Goal: Transaction & Acquisition: Book appointment/travel/reservation

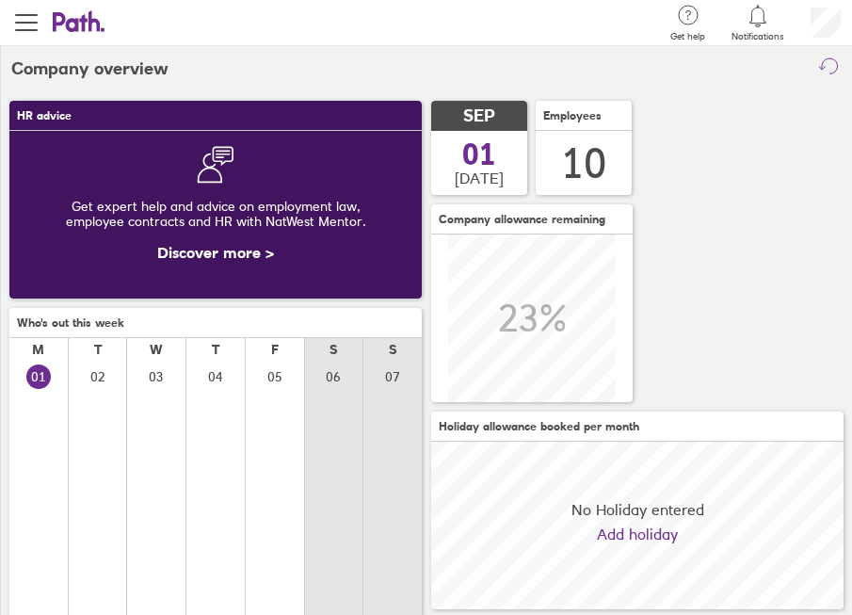
scroll to position [168, 412]
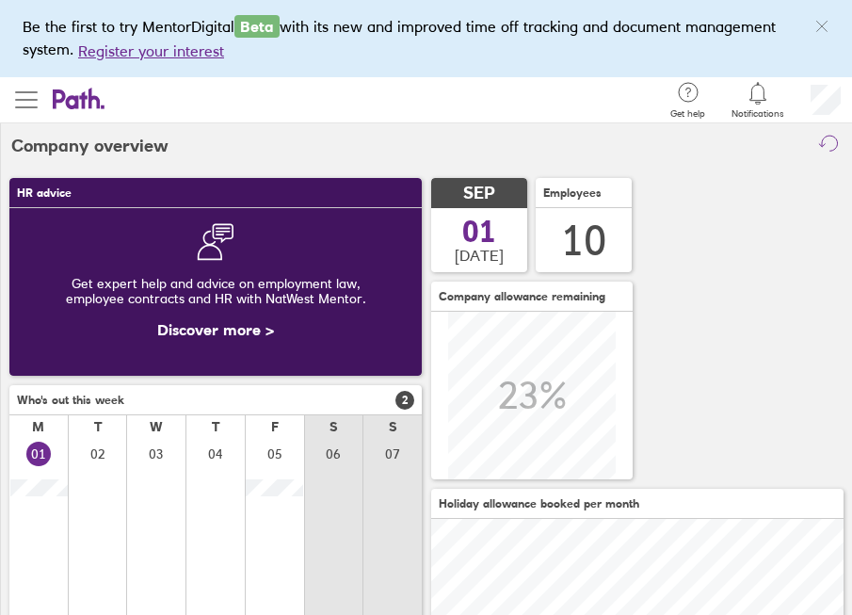
click at [25, 101] on span "button" at bounding box center [26, 100] width 23 height 2
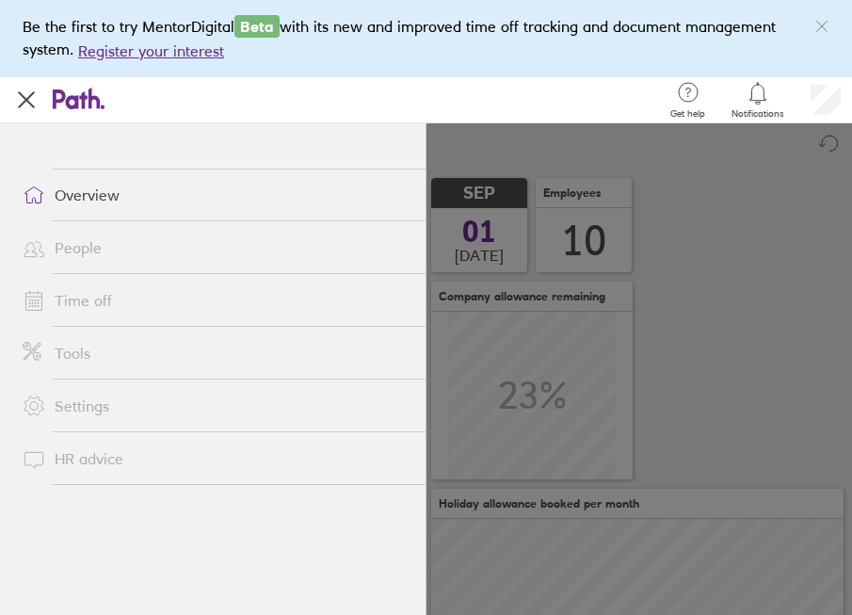
click at [27, 103] on span "button" at bounding box center [26, 99] width 23 height 23
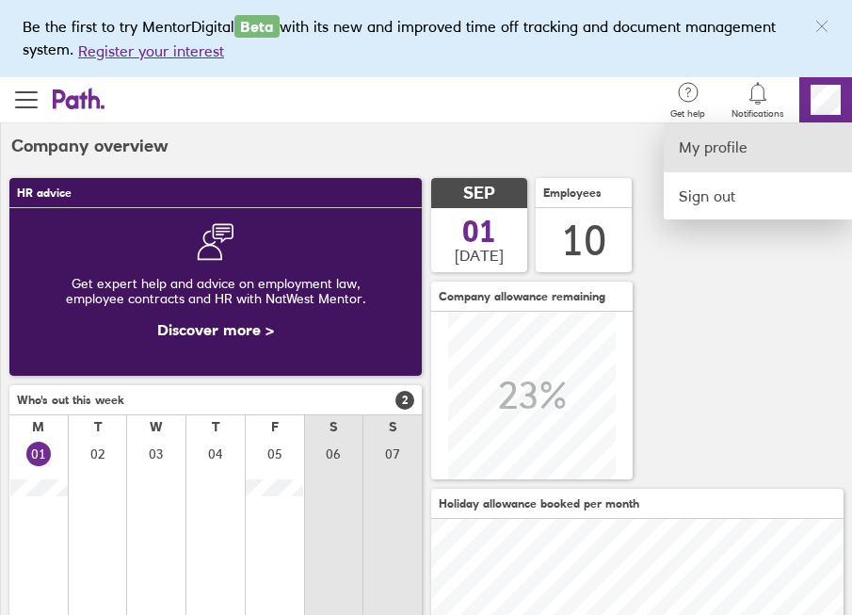
click at [717, 142] on link "My profile" at bounding box center [758, 147] width 188 height 48
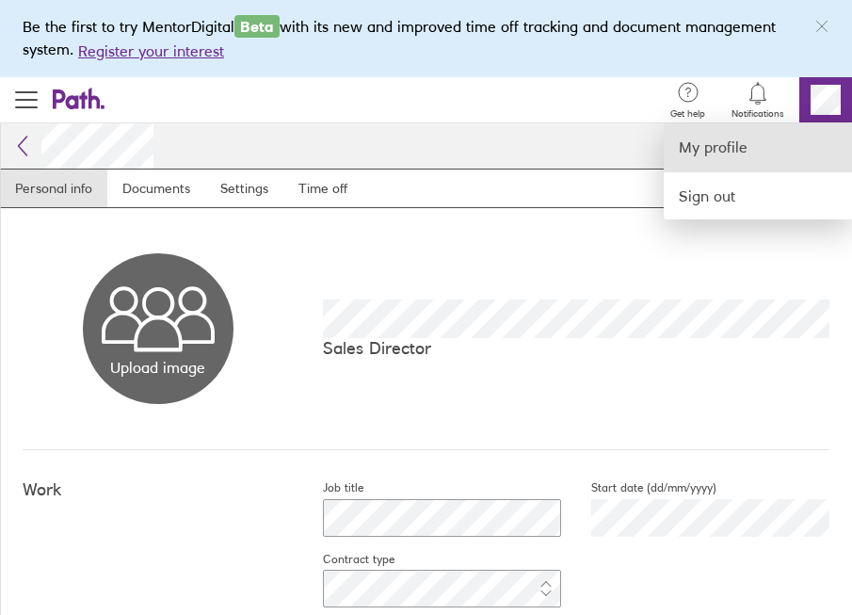
click at [724, 146] on link "My profile" at bounding box center [758, 147] width 188 height 48
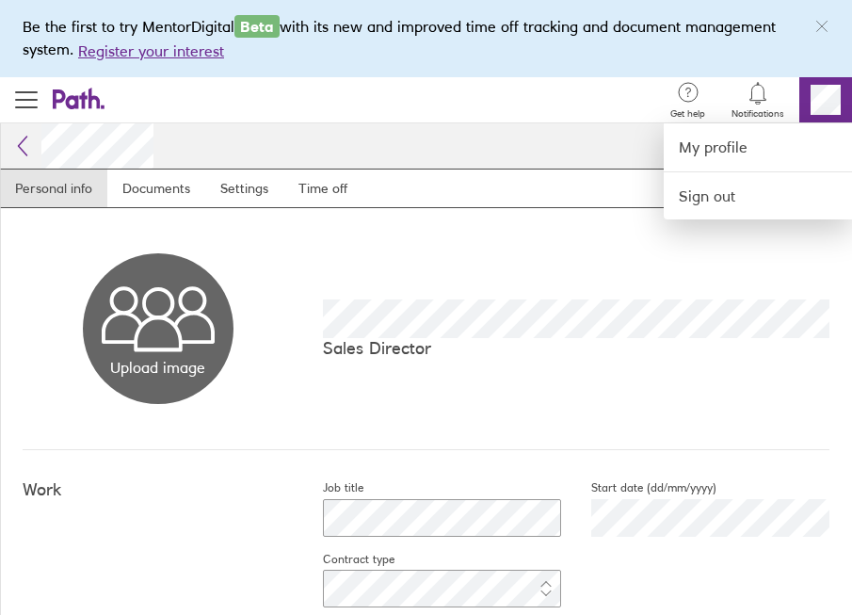
click at [611, 113] on div "Search Employee search" at bounding box center [381, 100] width 553 height 46
click at [610, 164] on div at bounding box center [426, 307] width 852 height 615
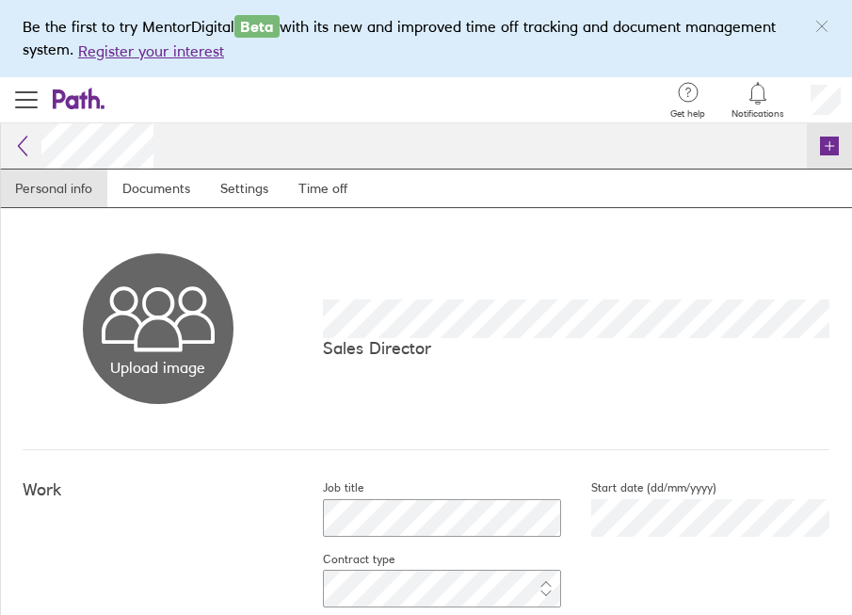
click at [824, 147] on icon at bounding box center [829, 145] width 19 height 19
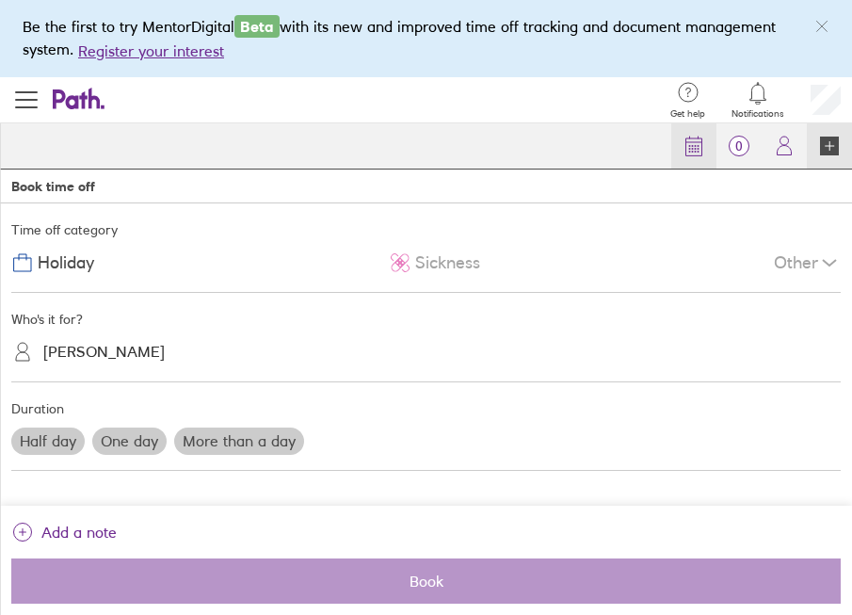
click at [696, 145] on icon at bounding box center [693, 146] width 23 height 23
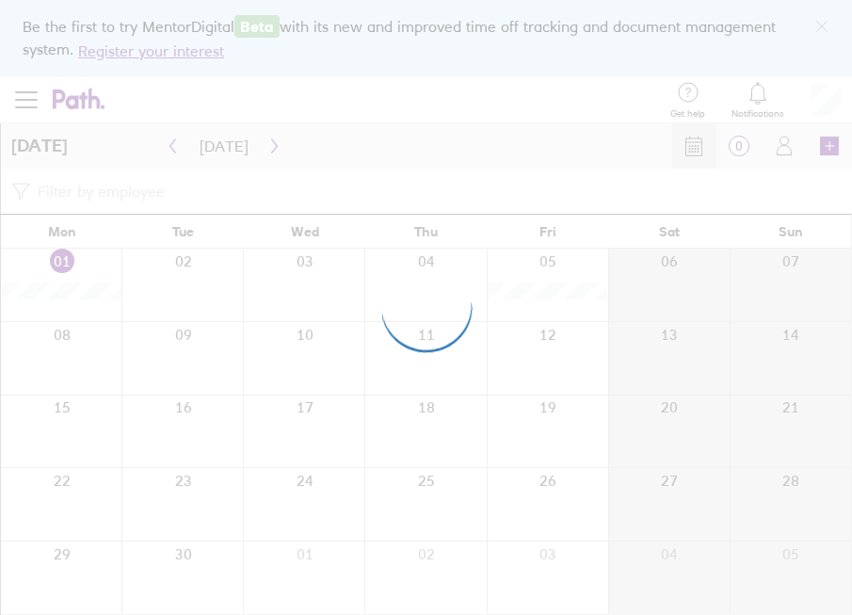
click at [521, 103] on div at bounding box center [426, 307] width 852 height 615
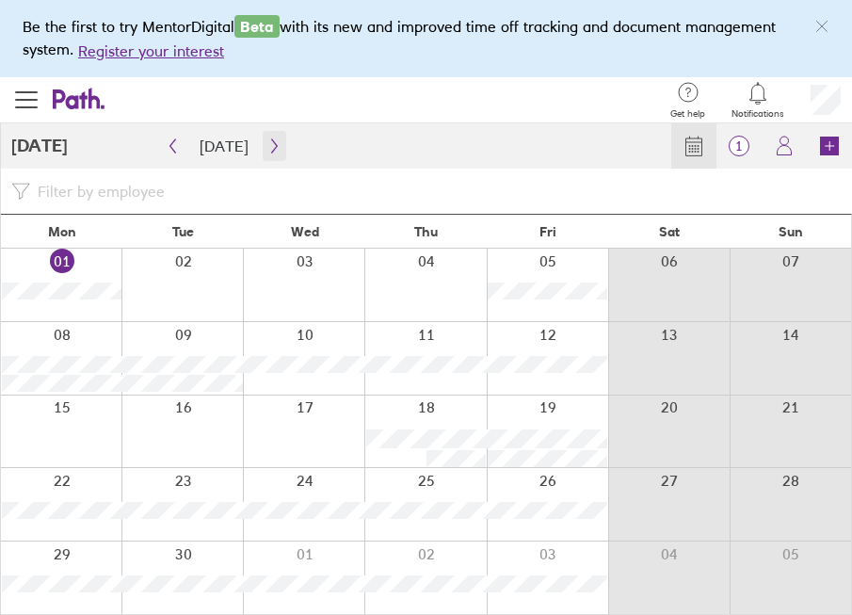
click at [267, 145] on icon "button" at bounding box center [274, 145] width 14 height 15
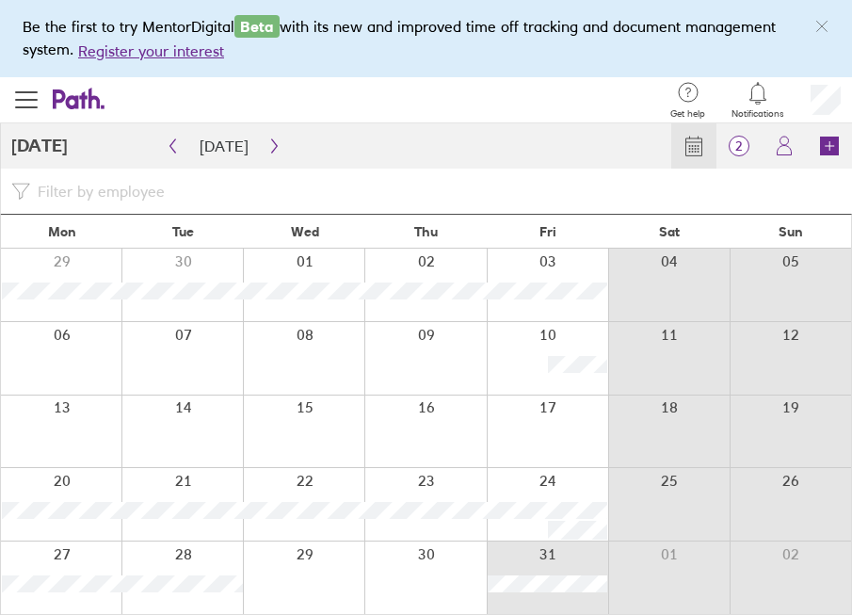
click at [563, 561] on div at bounding box center [547, 577] width 121 height 72
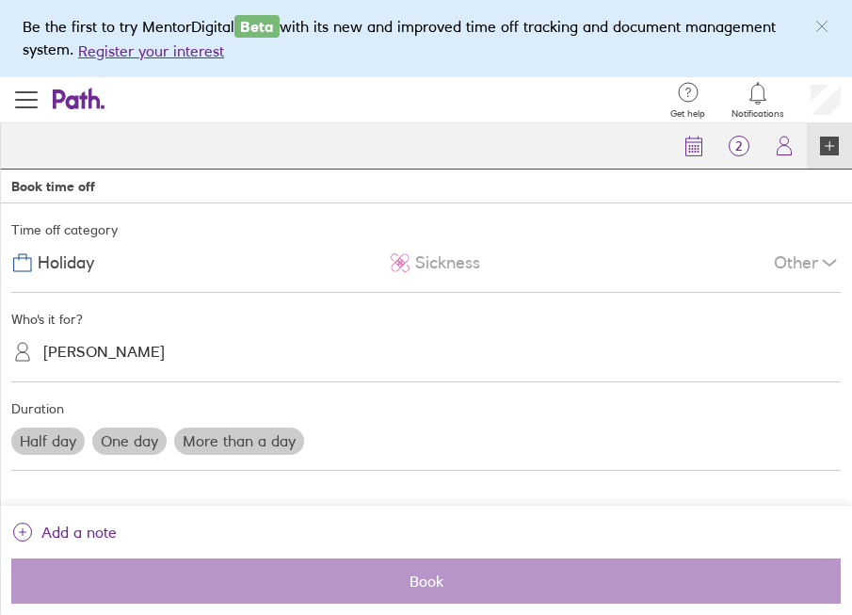
click at [42, 448] on label "Half day" at bounding box center [47, 440] width 73 height 26
click at [0, 0] on input "Half day" at bounding box center [0, 0] width 0 height 0
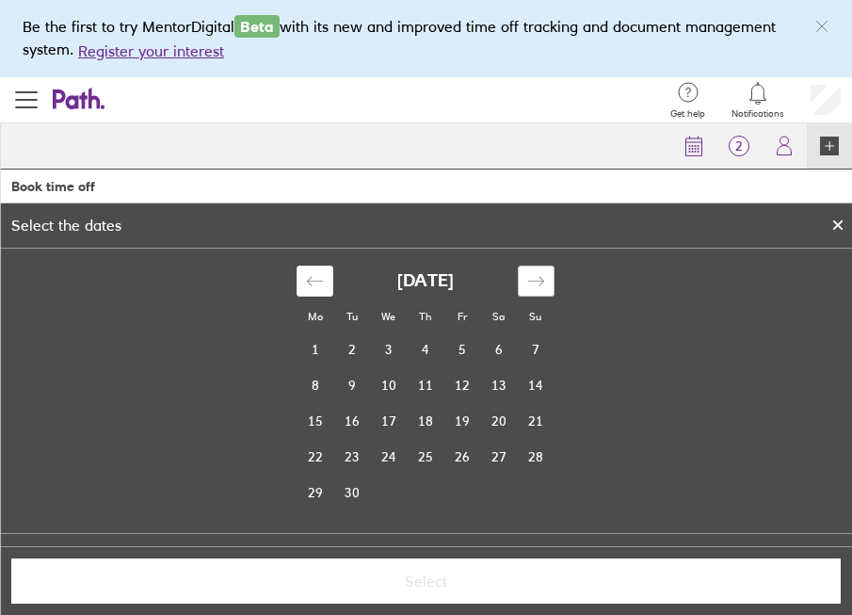
click at [534, 278] on icon "Move forward to switch to the next month." at bounding box center [536, 281] width 18 height 18
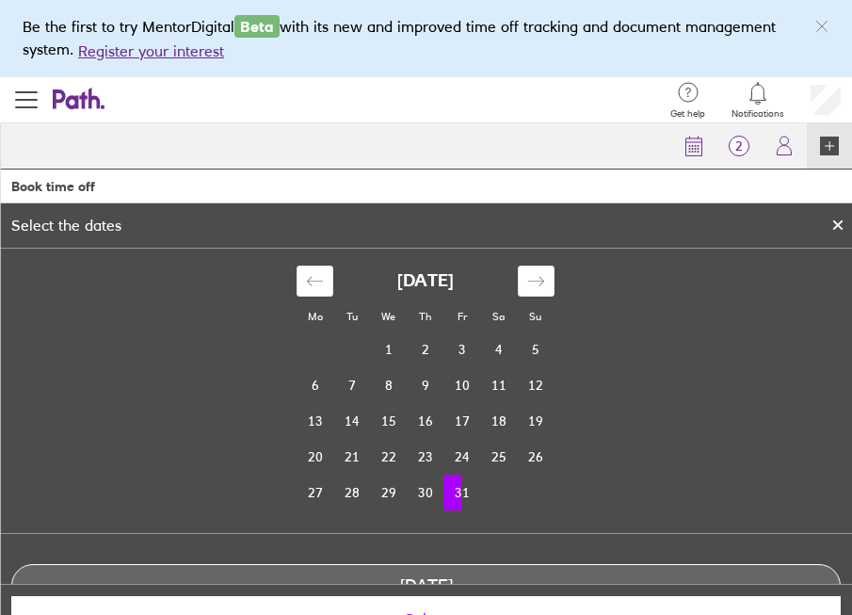
click at [466, 489] on td "31" at bounding box center [461, 492] width 37 height 36
click at [458, 492] on td "31" at bounding box center [461, 492] width 37 height 36
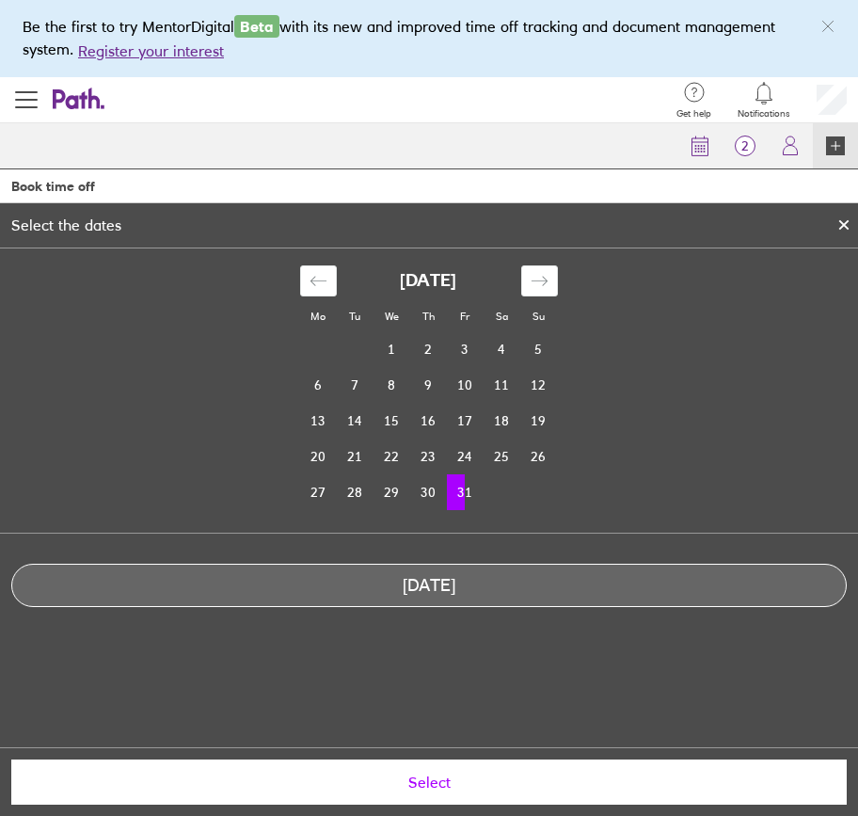
click at [449, 585] on div "[DATE]" at bounding box center [429, 586] width 834 height 20
click at [441, 614] on span "Select" at bounding box center [428, 782] width 809 height 17
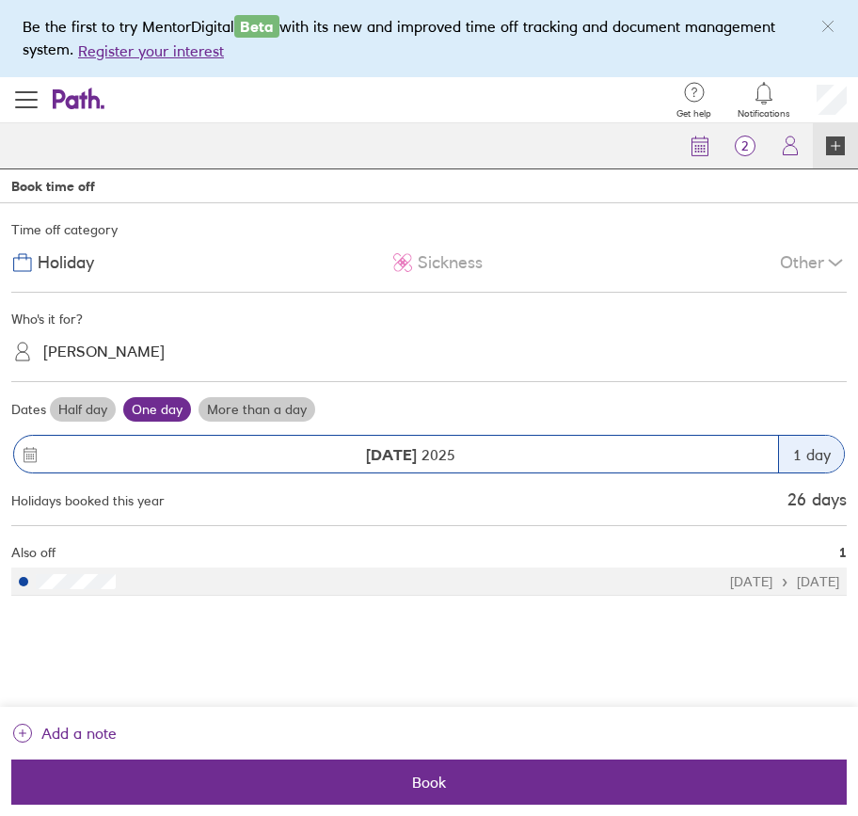
click at [86, 412] on label "Half day" at bounding box center [83, 409] width 66 height 24
click at [0, 0] on input "Half day" at bounding box center [0, 0] width 0 height 0
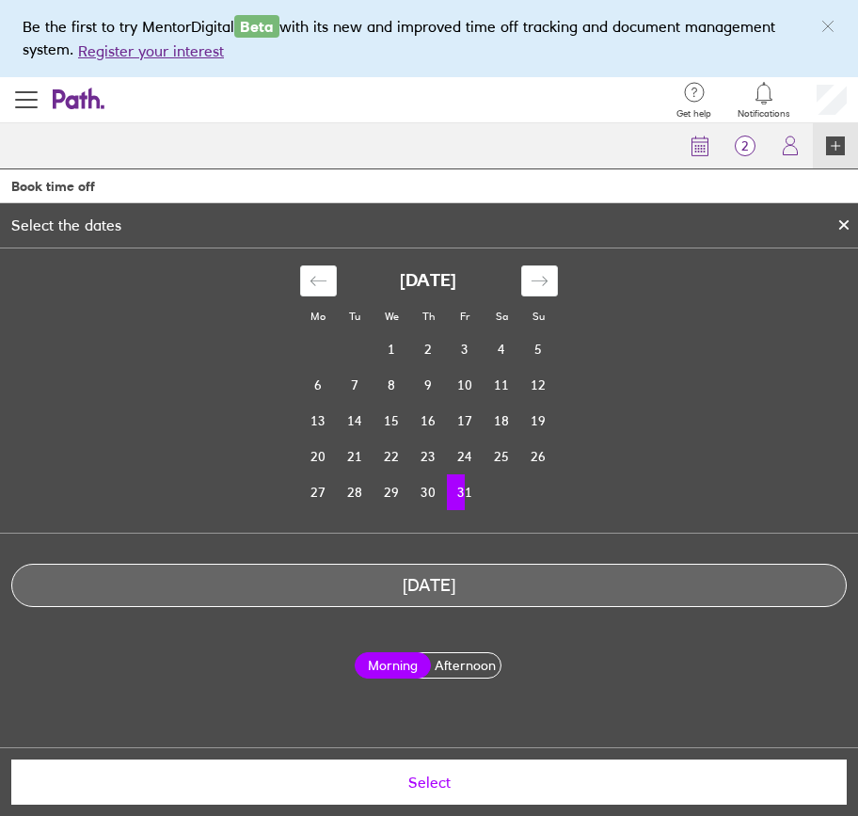
click at [466, 614] on label "Afternoon" at bounding box center [465, 665] width 77 height 24
click at [0, 0] on input "Afternoon" at bounding box center [0, 0] width 0 height 0
click at [479, 614] on span "Select" at bounding box center [428, 782] width 809 height 17
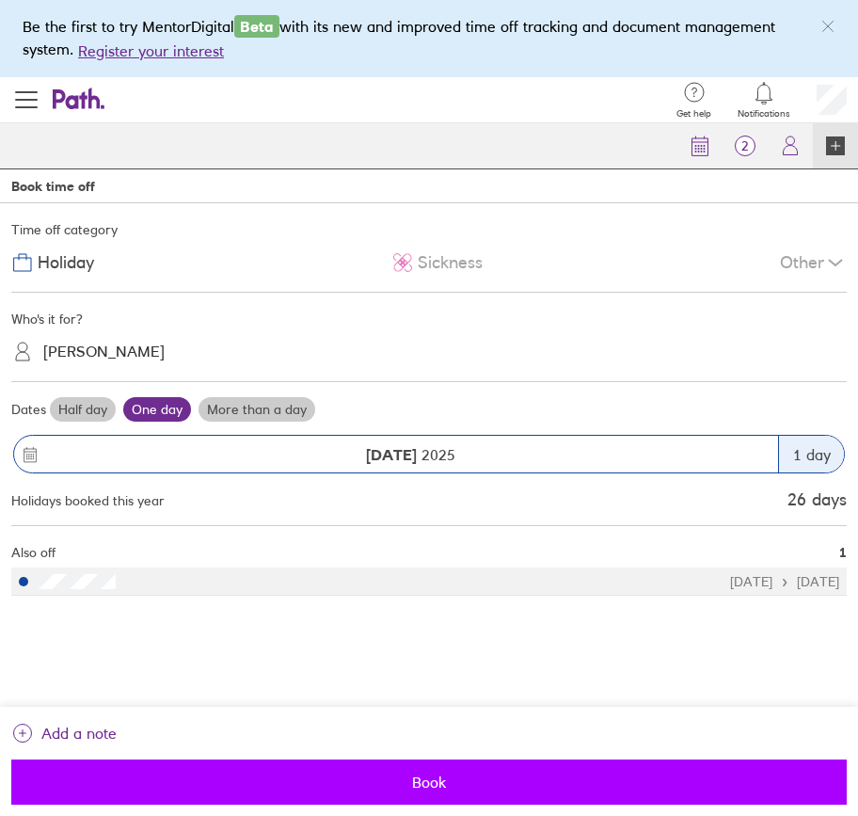
click at [457, 614] on button "Book" at bounding box center [429, 782] width 836 height 45
